Goal: Book appointment/travel/reservation

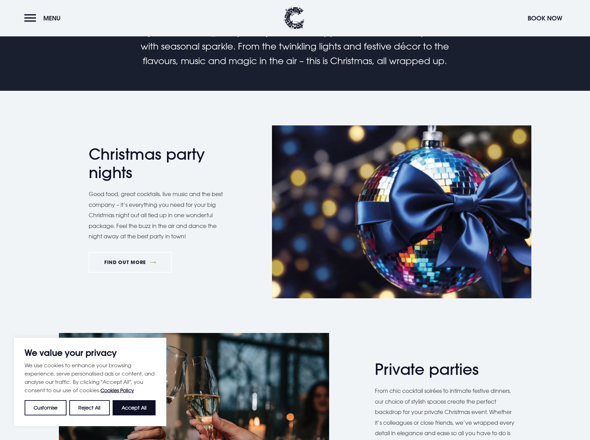
scroll to position [277, 0]
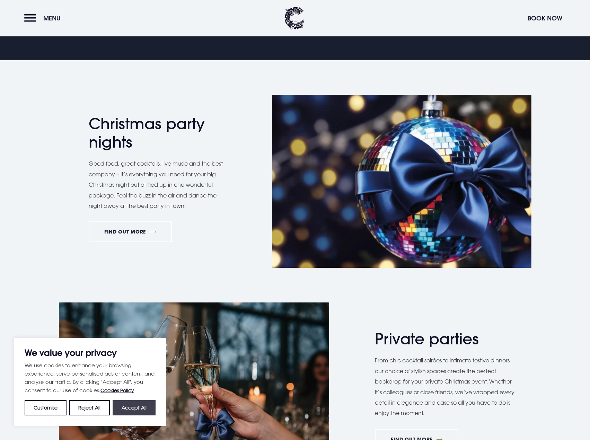
click at [138, 408] on button "Accept All" at bounding box center [134, 407] width 43 height 15
checkbox input "true"
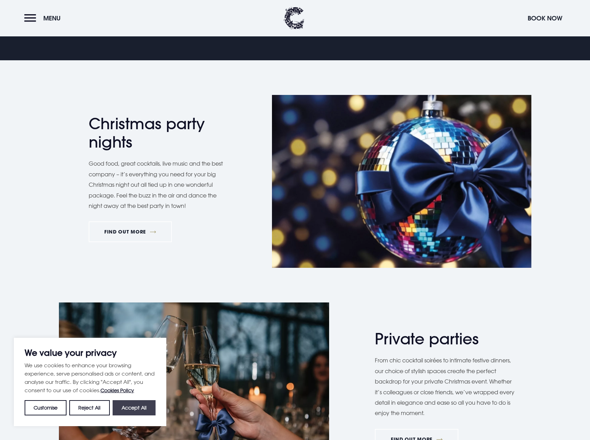
checkbox input "true"
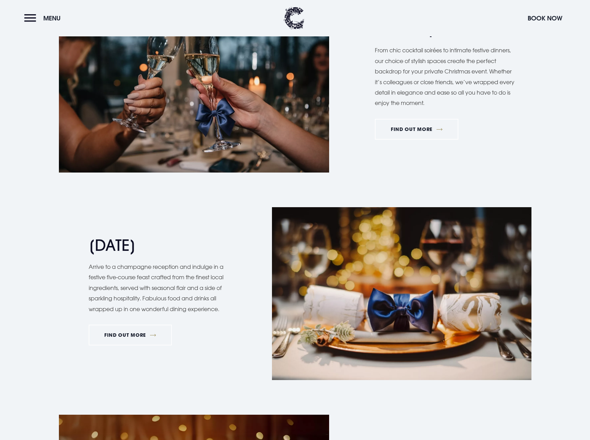
scroll to position [589, 0]
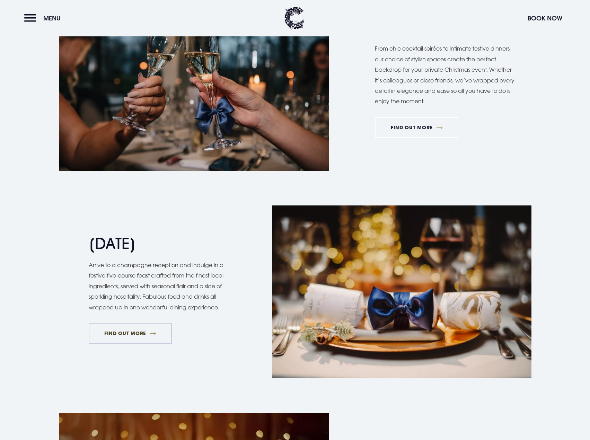
click at [124, 335] on link "FIND OUT MORE" at bounding box center [130, 333] width 83 height 21
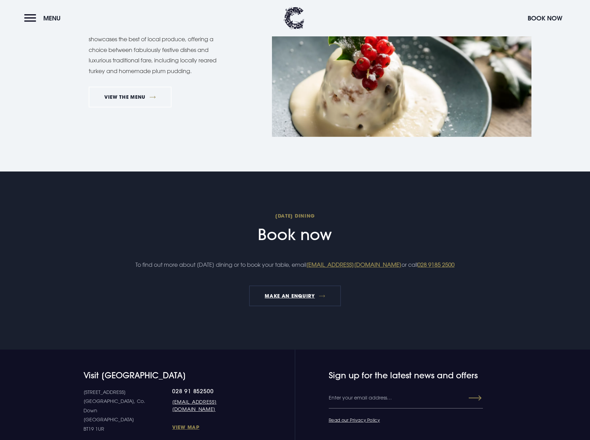
scroll to position [589, 0]
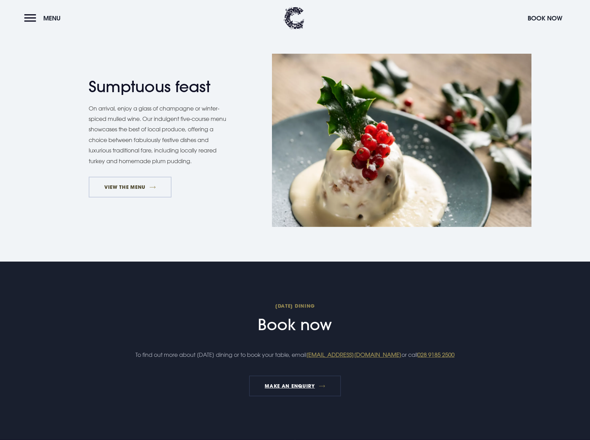
click at [133, 189] on link "VIEW THE MENU" at bounding box center [130, 187] width 83 height 21
